Goal: Task Accomplishment & Management: Manage account settings

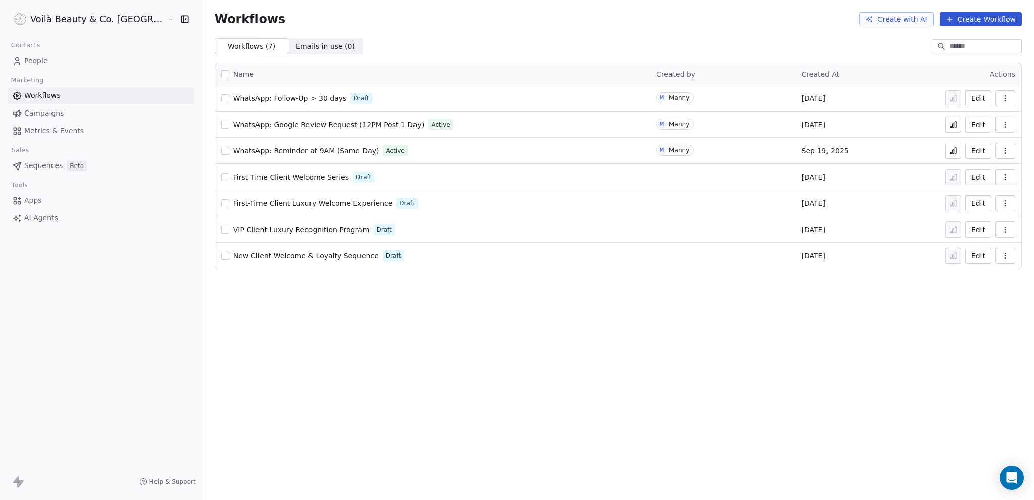
click at [375, 20] on div "Workflows Create with AI Create Workflow" at bounding box center [617, 19] width 807 height 14
click at [38, 52] on span "Contacts" at bounding box center [26, 45] width 38 height 15
click at [38, 58] on span "People" at bounding box center [36, 61] width 24 height 11
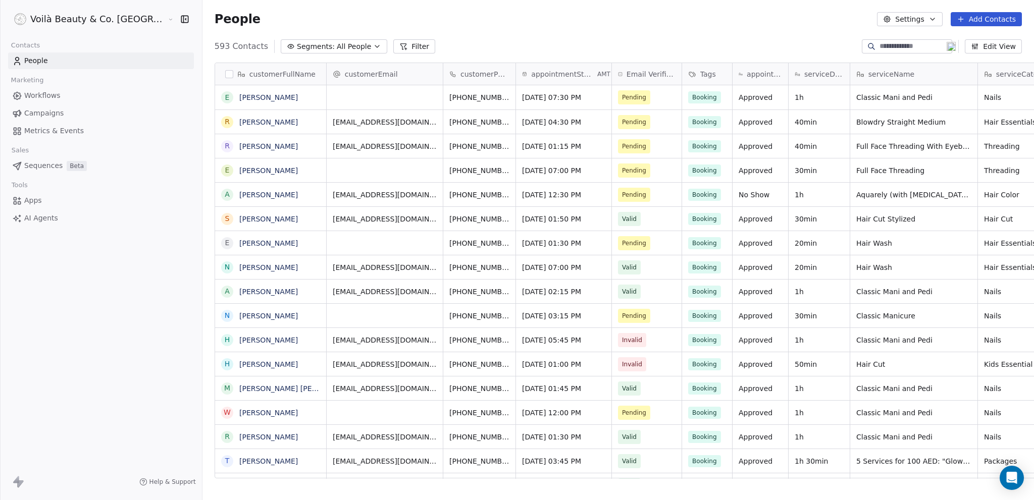
scroll to position [433, 872]
click at [1007, 45] on button "Edit View" at bounding box center [992, 46] width 57 height 14
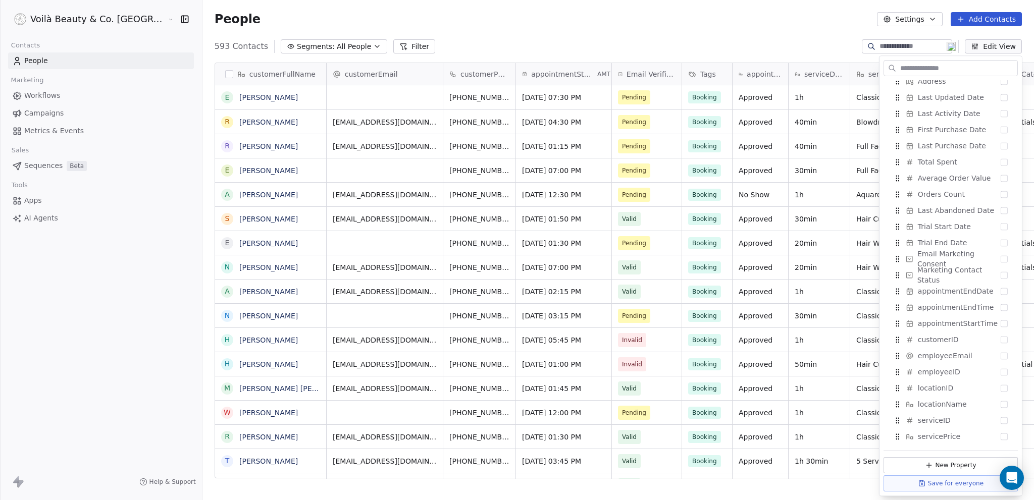
scroll to position [826, 0]
click at [948, 457] on button "New Property" at bounding box center [950, 465] width 134 height 16
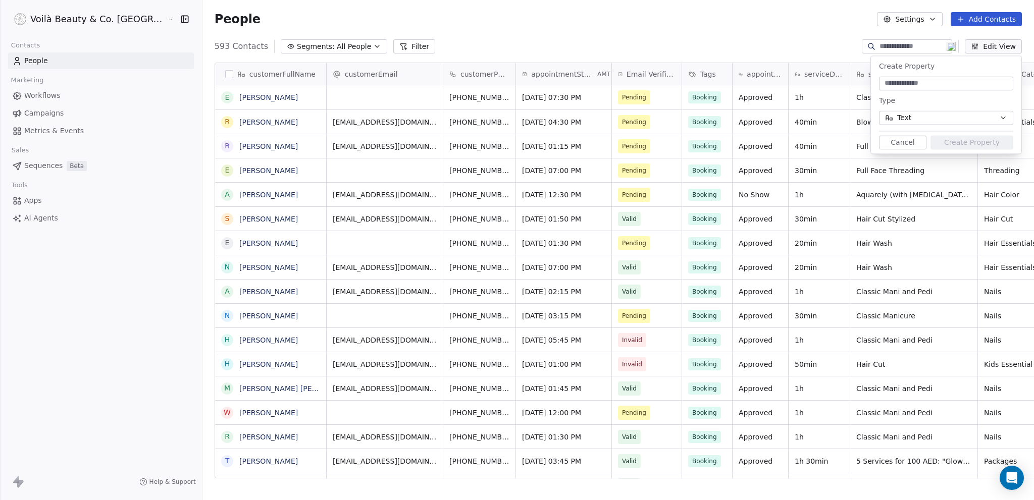
click at [921, 113] on button "Text" at bounding box center [946, 118] width 134 height 14
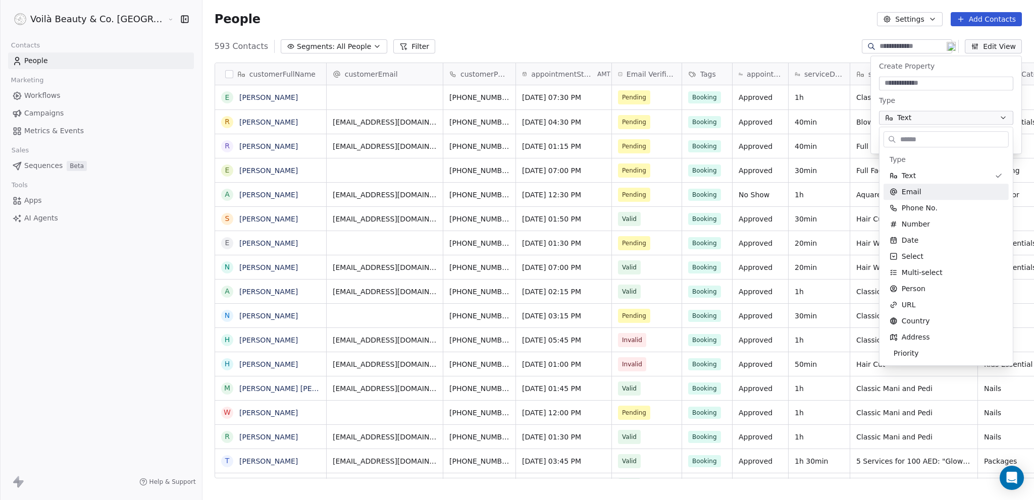
click at [712, 23] on html "Voilà Beauty & Co. Lounge Contacts People Marketing Workflows Campaigns Metrics…" at bounding box center [517, 250] width 1034 height 500
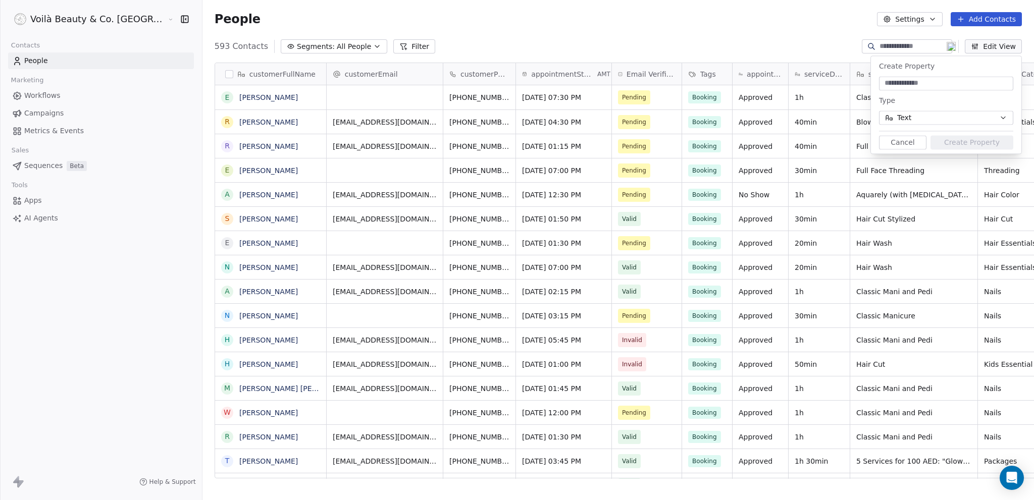
click at [723, 16] on div "People Settings Add Contacts" at bounding box center [617, 19] width 807 height 14
click at [905, 144] on button "Cancel" at bounding box center [902, 142] width 47 height 14
click at [631, 33] on div "People Settings Add Contacts" at bounding box center [617, 19] width 831 height 38
